Goal: Check status: Check status

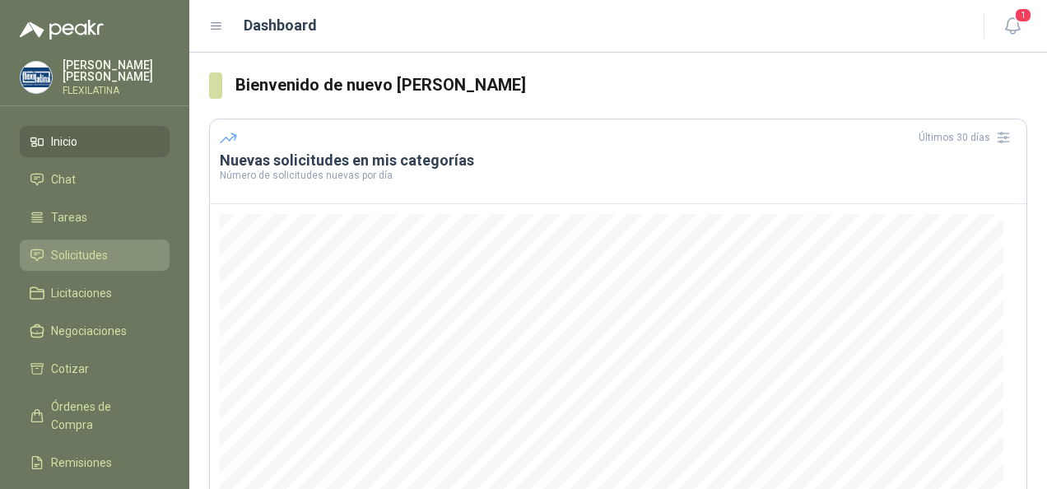
click at [90, 247] on span "Solicitudes" at bounding box center [79, 255] width 57 height 18
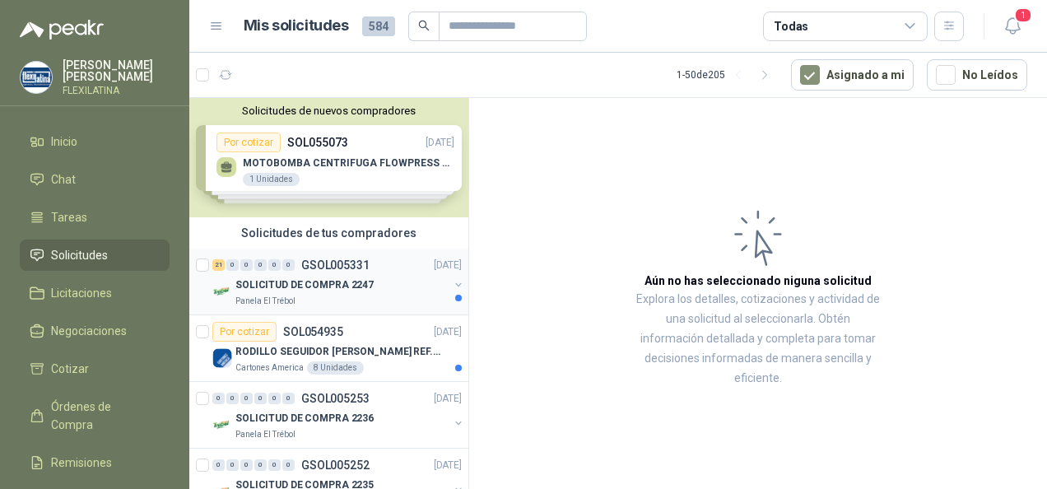
click at [352, 285] on p "SOLICITUD DE COMPRA 2247" at bounding box center [304, 285] width 138 height 16
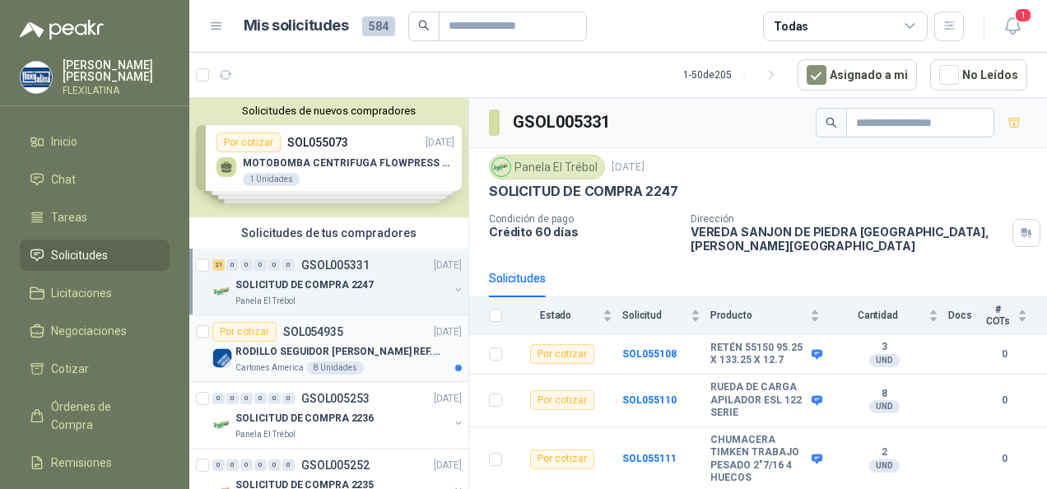
click at [285, 344] on p "RODILLO SEGUIDOR [PERSON_NAME] REF. NATV-17-PPA [PERSON_NAME]" at bounding box center [337, 352] width 205 height 16
